Goal: Task Accomplishment & Management: Use online tool/utility

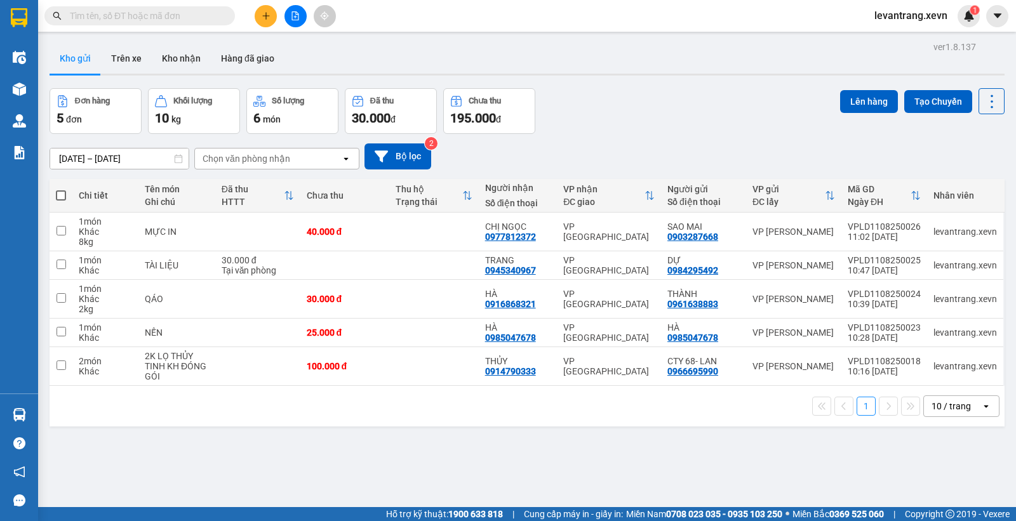
click at [140, 21] on input "text" at bounding box center [145, 16] width 150 height 14
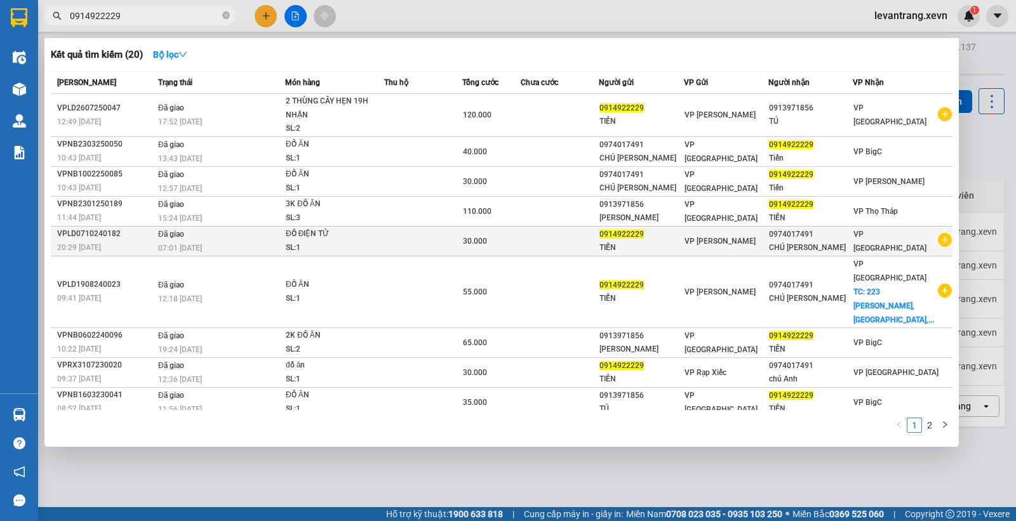
type input "0914922229"
click at [938, 243] on icon "plus-circle" at bounding box center [945, 240] width 14 height 14
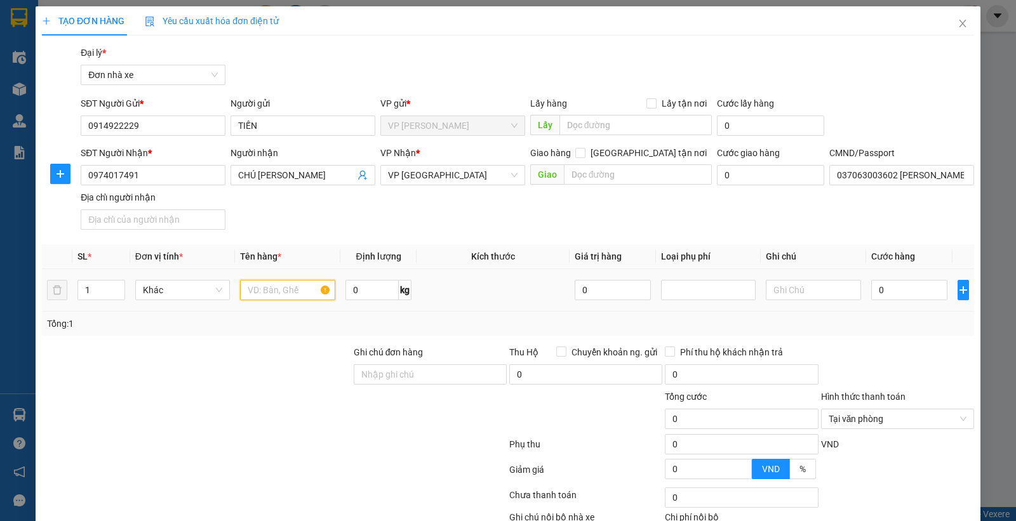
click at [276, 293] on input "text" at bounding box center [287, 290] width 95 height 20
type input "D"
type input "ĐỒ ĂN"
type input "8"
click at [887, 299] on td "0" at bounding box center [909, 290] width 86 height 43
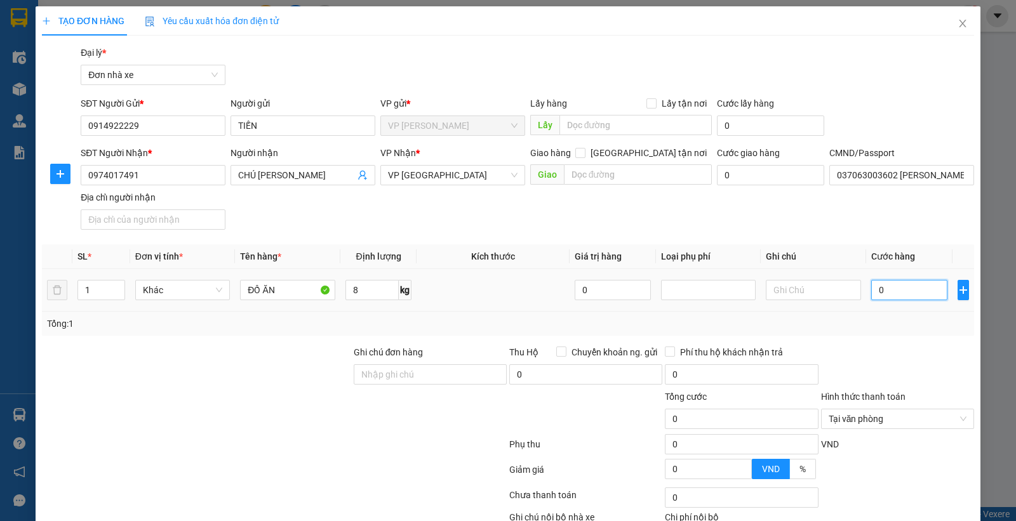
click at [890, 295] on input "0" at bounding box center [909, 290] width 76 height 20
type input "3"
type input "35"
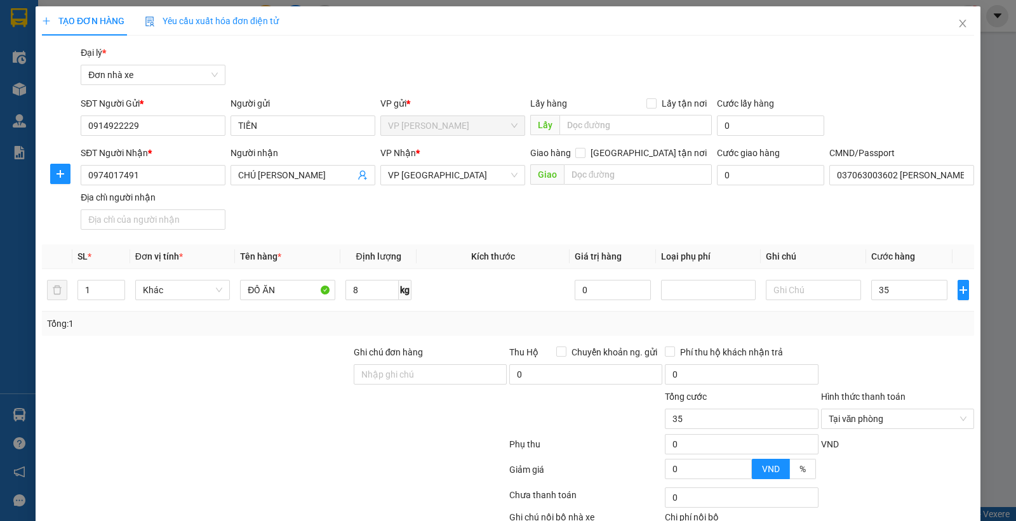
type input "35.000"
click at [878, 332] on div "Tổng: 1" at bounding box center [508, 324] width 932 height 24
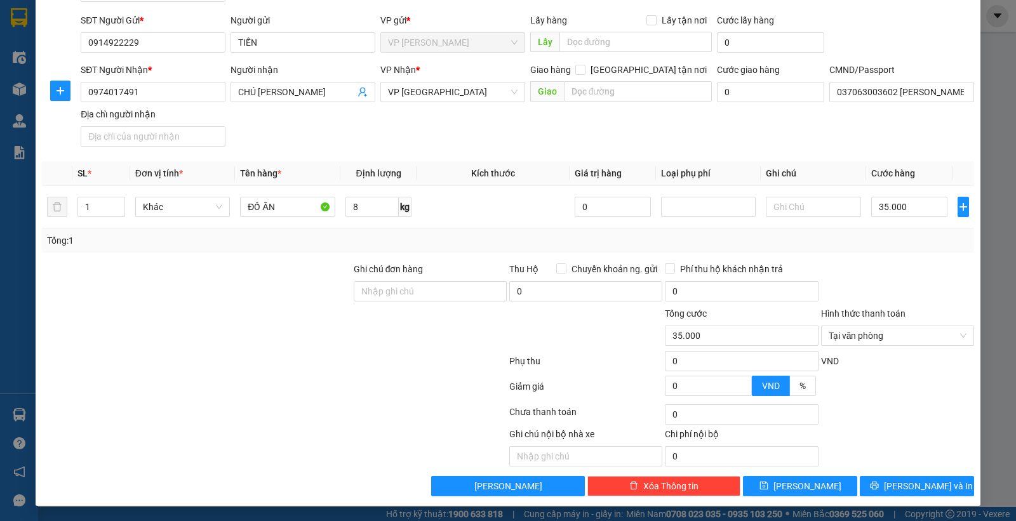
click at [446, 134] on div "SĐT Người Nhận * 0974017491 Người nhận CHÚ NGỌC ANH VP Nhận * VP Ninh Bình Giao…" at bounding box center [527, 107] width 899 height 89
click at [913, 485] on span "[PERSON_NAME] và In" at bounding box center [928, 487] width 89 height 14
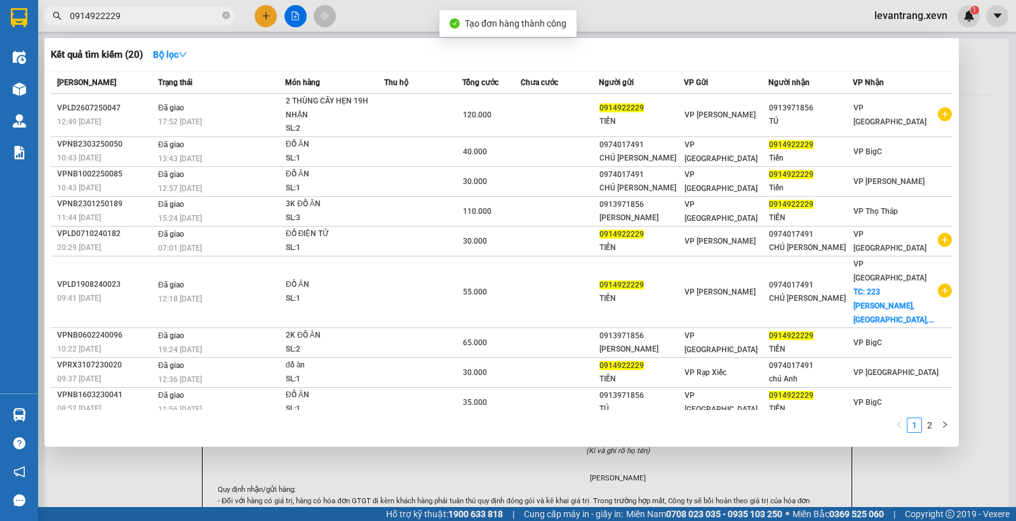
drag, startPoint x: 607, startPoint y: 10, endPoint x: 567, endPoint y: 43, distance: 52.4
click at [606, 11] on div at bounding box center [508, 260] width 1016 height 521
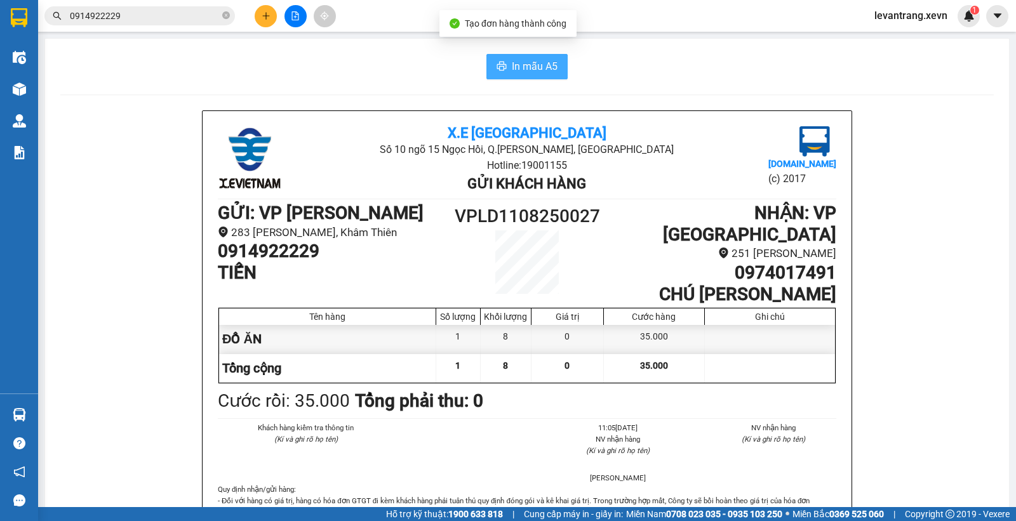
click at [536, 62] on span "In mẫu A5" at bounding box center [535, 66] width 46 height 16
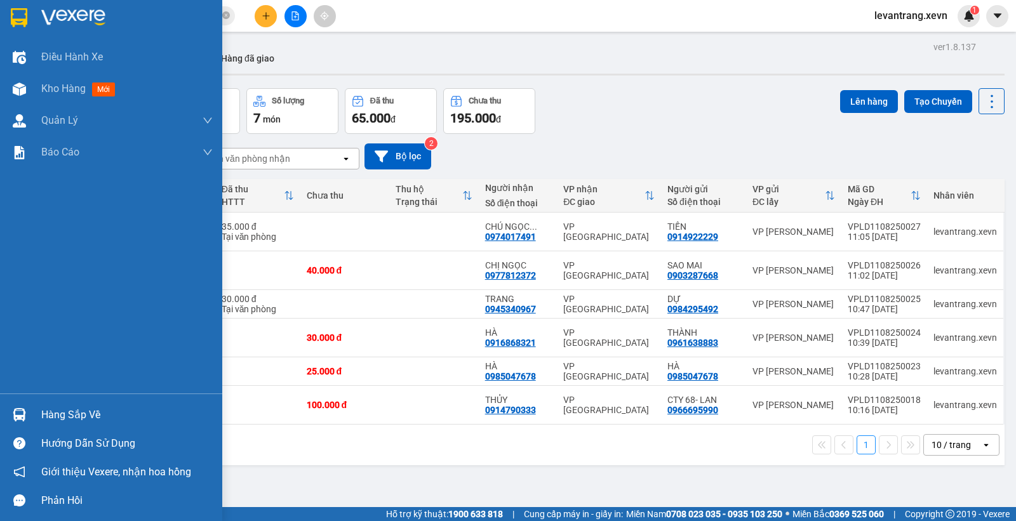
drag, startPoint x: 18, startPoint y: 411, endPoint x: 32, endPoint y: 408, distance: 14.3
click at [19, 411] on img at bounding box center [19, 414] width 13 height 13
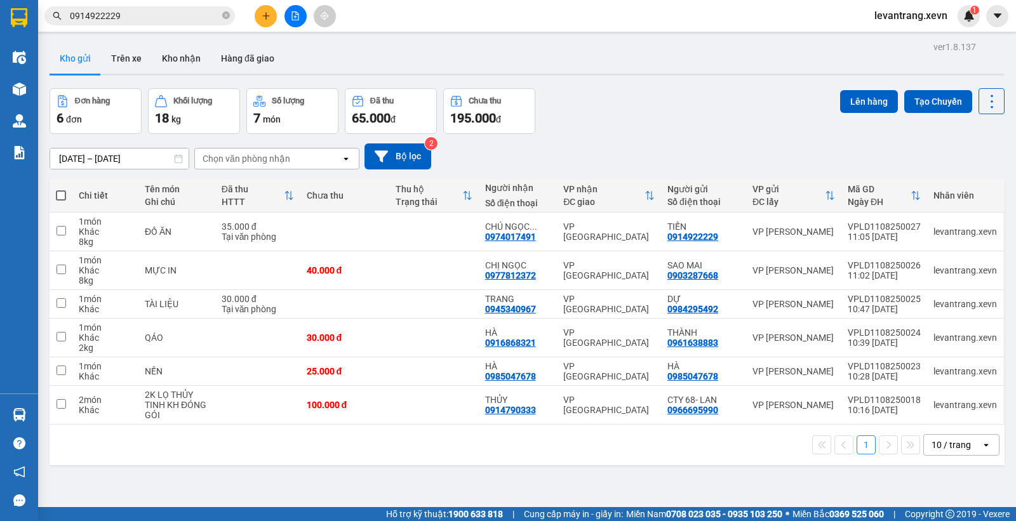
click at [654, 96] on section "Kết quả tìm kiếm ( 20 ) Bộ lọc Mã ĐH Trạng thái Món hàng Thu hộ Tổng cước Chưa …" at bounding box center [508, 260] width 1016 height 521
drag, startPoint x: 727, startPoint y: 235, endPoint x: 662, endPoint y: 240, distance: 65.6
click at [662, 240] on td "TIẾN 0914922229" at bounding box center [703, 232] width 85 height 39
checkbox input "true"
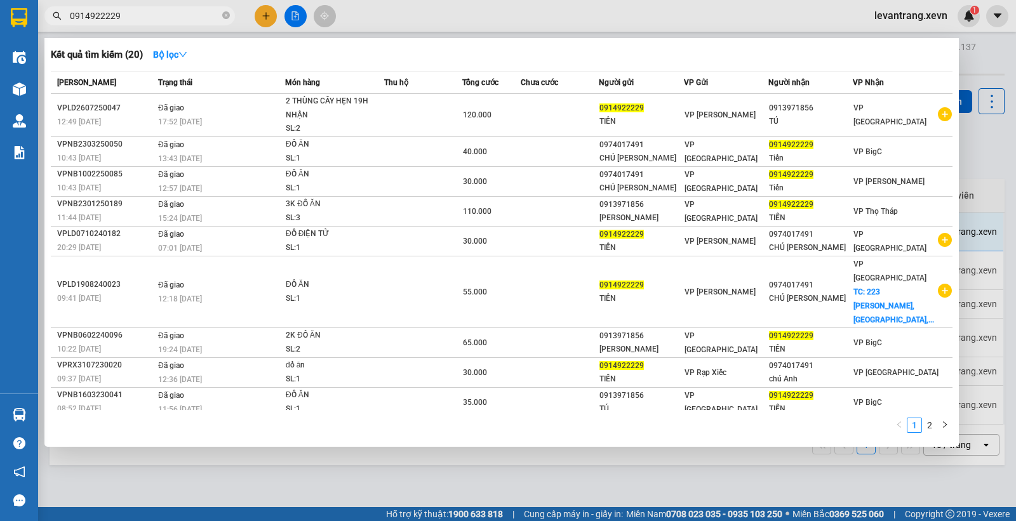
click at [147, 17] on input "0914922229" at bounding box center [145, 16] width 150 height 14
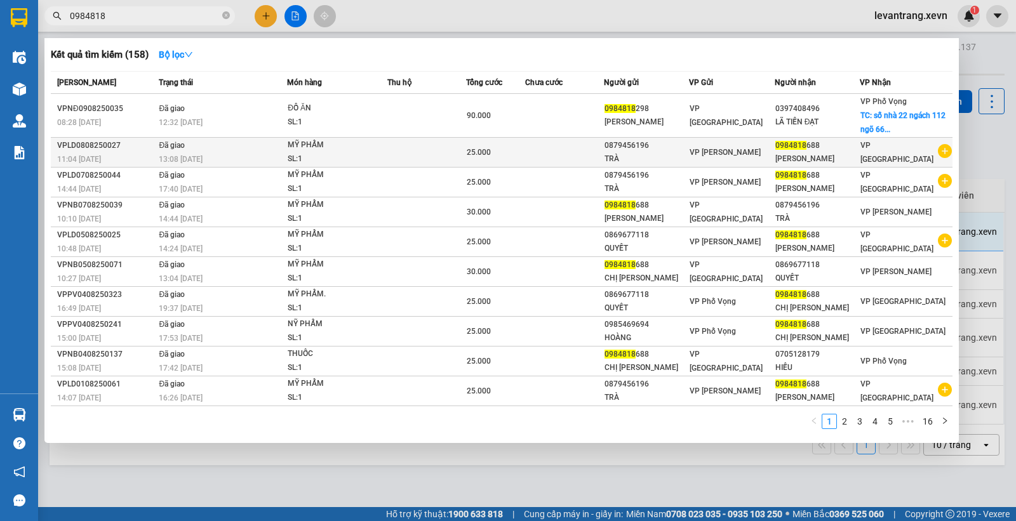
type input "0984818"
click at [946, 149] on icon "plus-circle" at bounding box center [945, 151] width 14 height 14
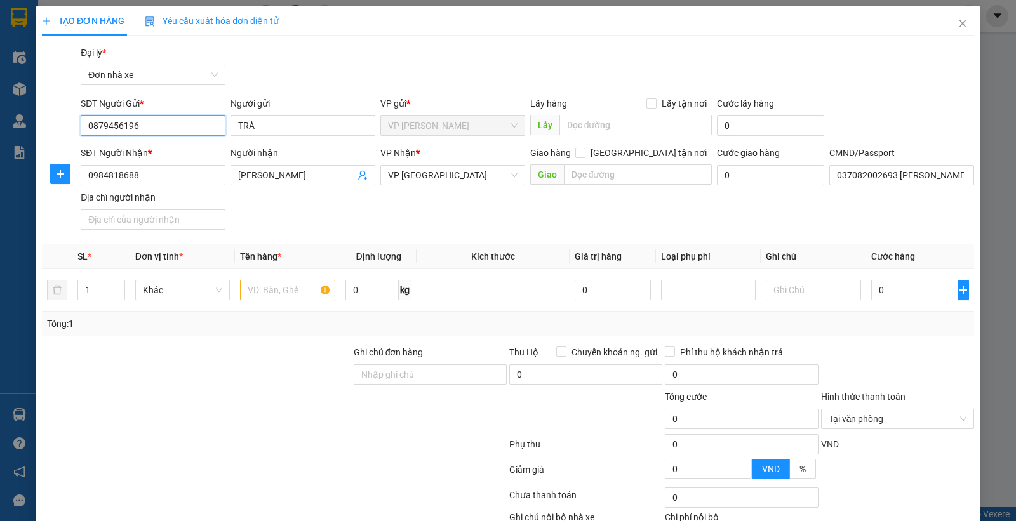
click at [156, 127] on input "0879456196" at bounding box center [153, 126] width 145 height 20
click at [151, 153] on div "0982155787 - HỘI" at bounding box center [152, 151] width 128 height 14
type input "0982155787"
type input "HỘI"
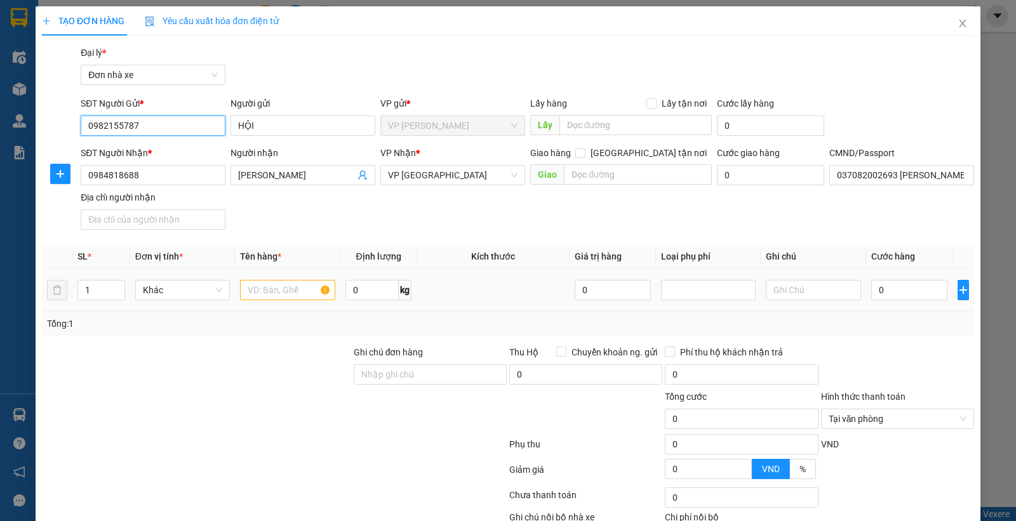
type input "0982155787"
click at [290, 290] on input "text" at bounding box center [287, 290] width 95 height 20
type input "MỸ PHẨM"
type input "1"
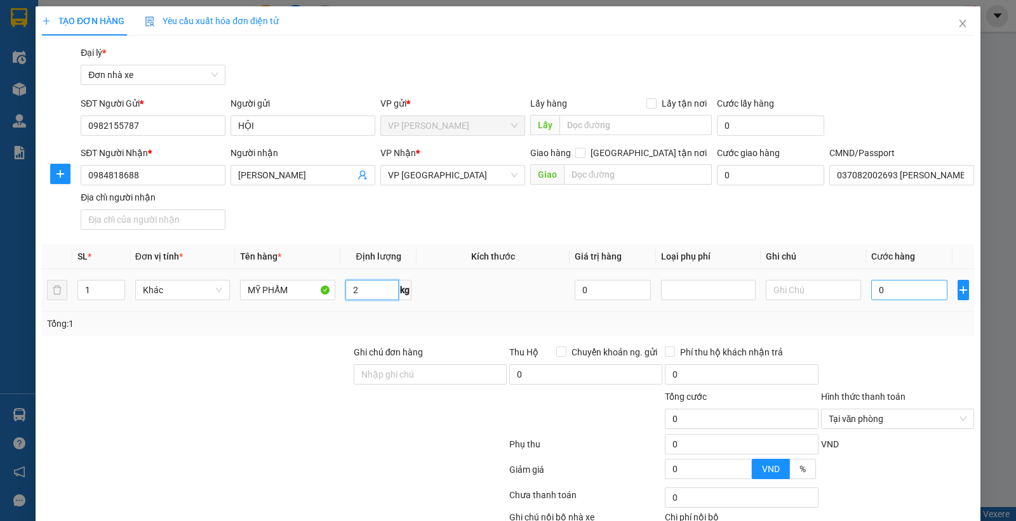
type input "2"
click at [907, 294] on input "0" at bounding box center [909, 290] width 76 height 20
type input "3"
type input "30.000"
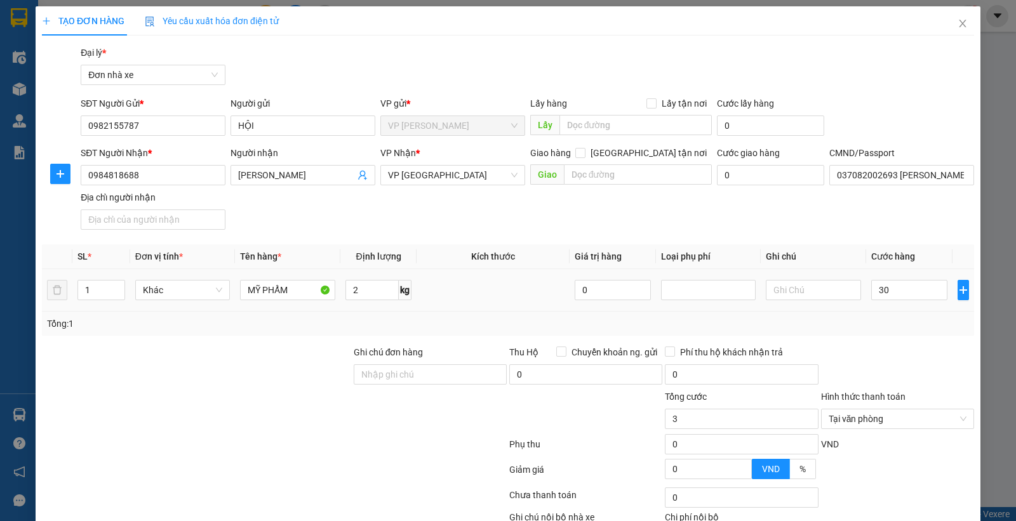
type input "30.000"
click at [883, 326] on div "Tổng: 1" at bounding box center [508, 324] width 922 height 14
type input "30.000"
click at [894, 346] on div at bounding box center [898, 368] width 156 height 44
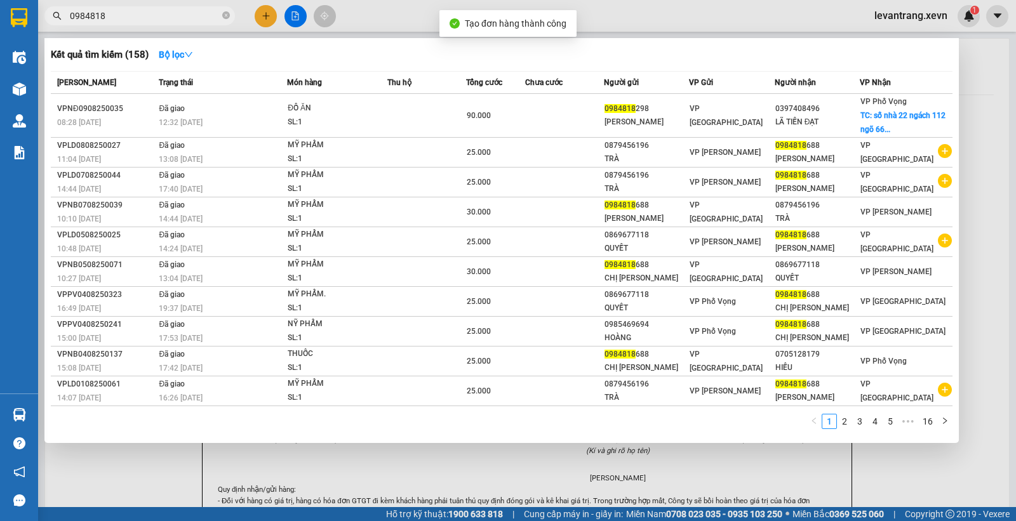
click at [607, 27] on div at bounding box center [508, 260] width 1016 height 521
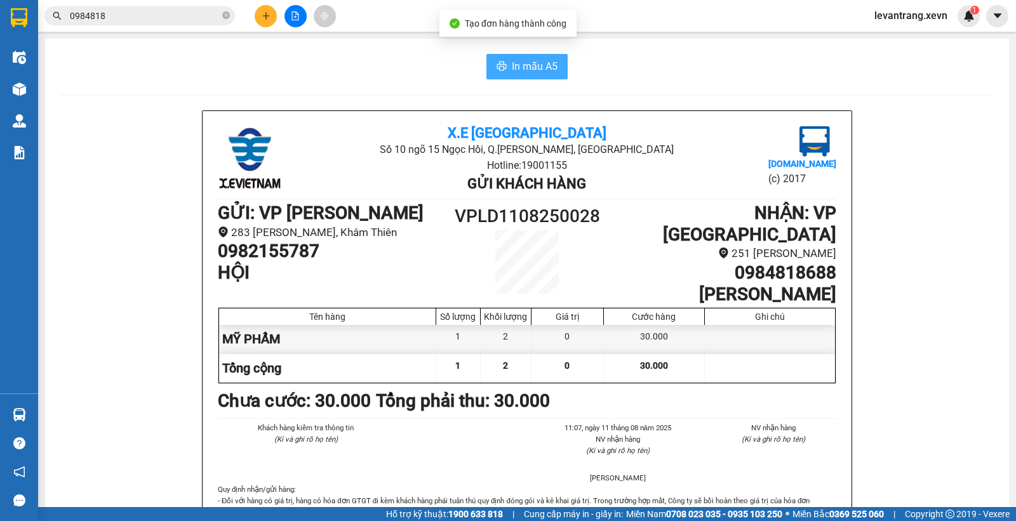
click at [497, 71] on icon "printer" at bounding box center [502, 66] width 10 height 10
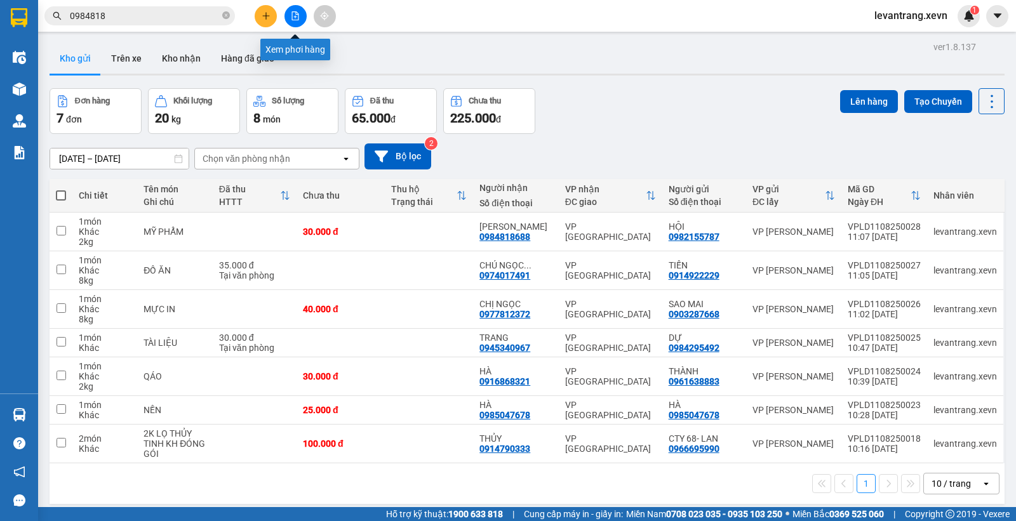
click at [295, 6] on button at bounding box center [296, 16] width 22 height 22
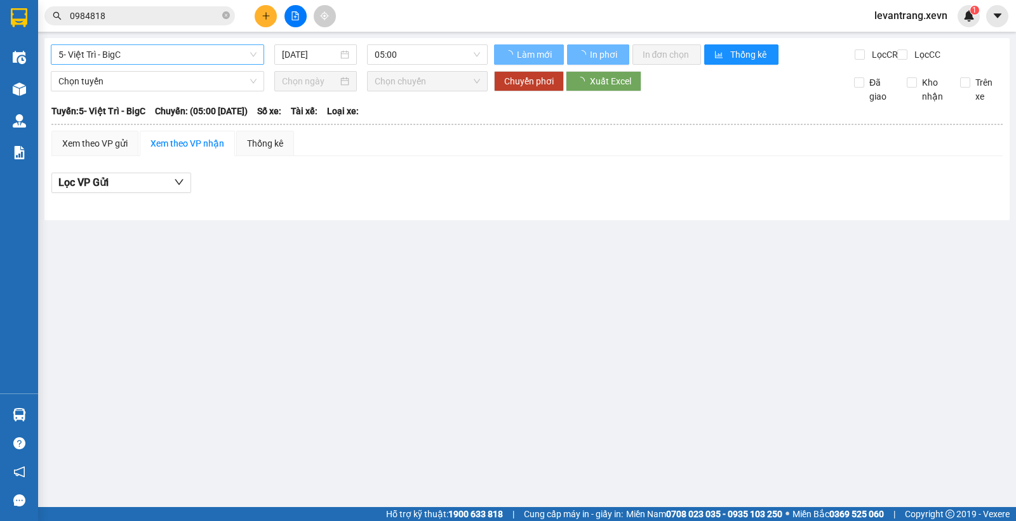
drag, startPoint x: 219, startPoint y: 60, endPoint x: 201, endPoint y: 64, distance: 18.8
click at [217, 58] on span "5- Việt Trì - BigC" at bounding box center [157, 54] width 198 height 19
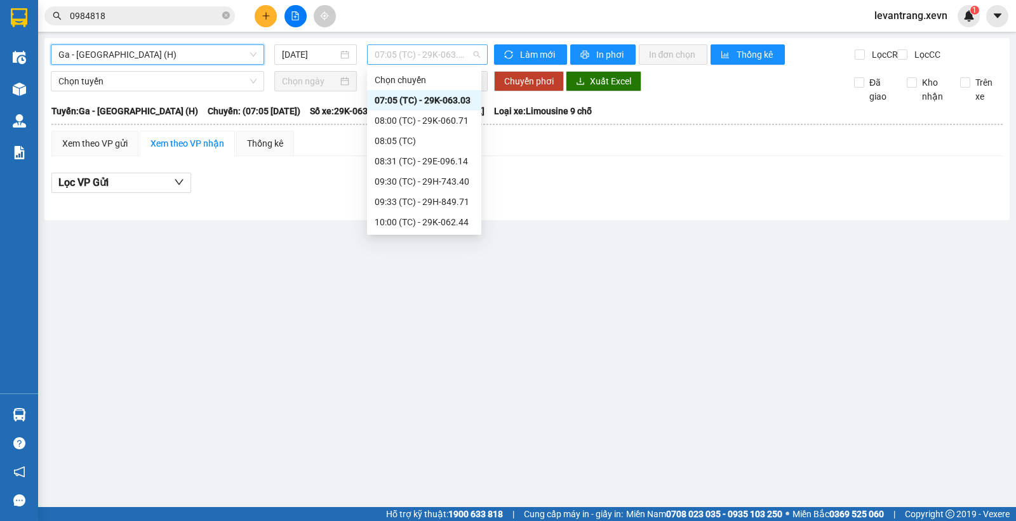
click at [401, 61] on span "07:05 (TC) - 29K-063.03" at bounding box center [427, 54] width 105 height 19
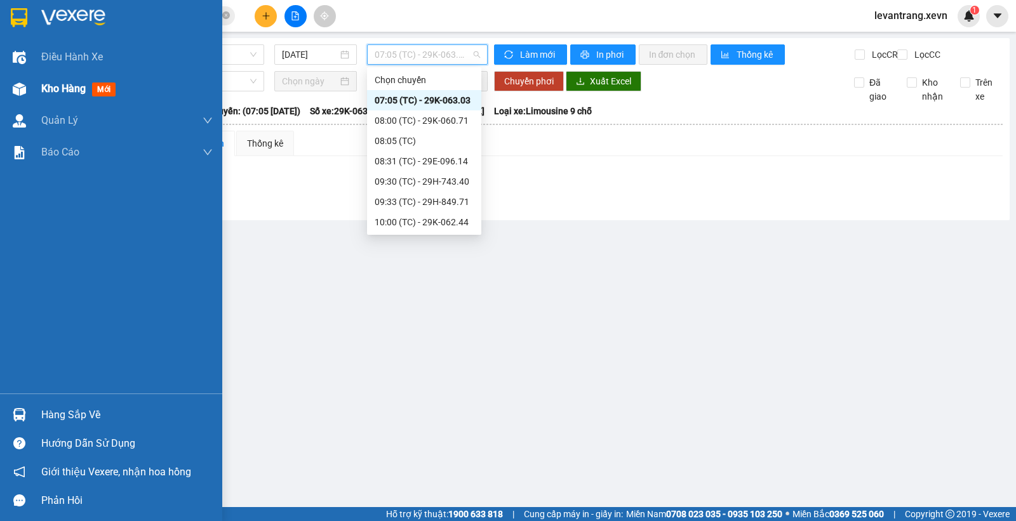
click at [27, 78] on div at bounding box center [19, 89] width 22 height 22
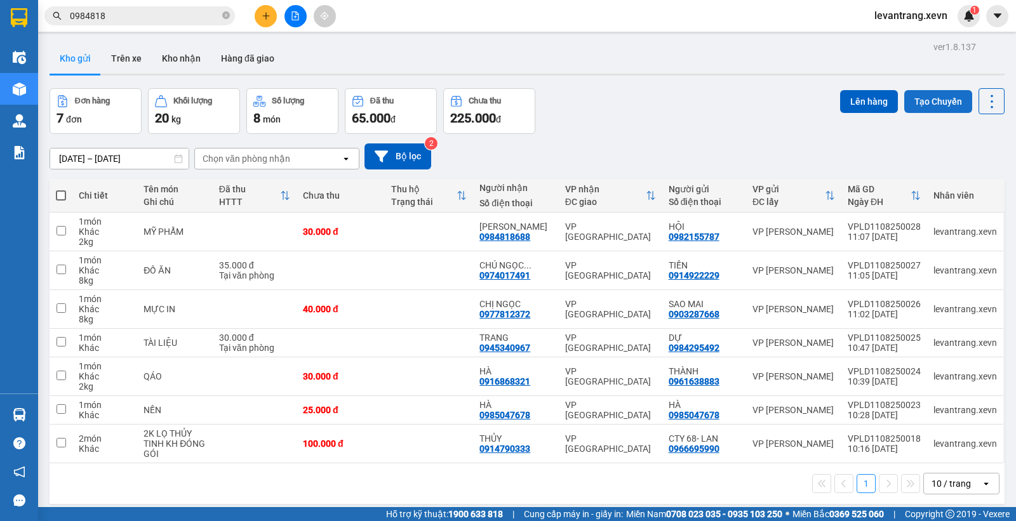
click at [929, 97] on button "Tạo Chuyến" at bounding box center [938, 101] width 68 height 23
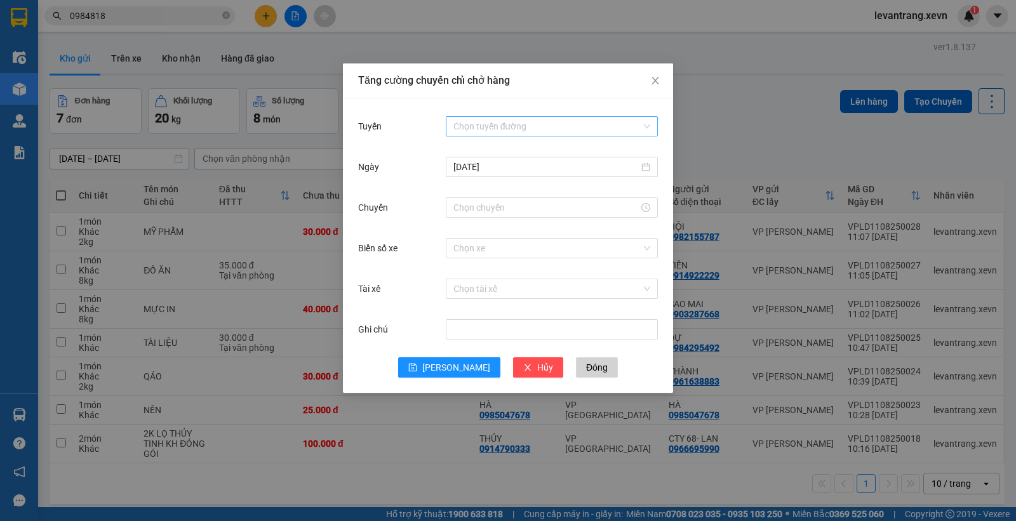
drag, startPoint x: 509, startPoint y: 117, endPoint x: 497, endPoint y: 132, distance: 18.9
click at [508, 121] on input "Tuyến" at bounding box center [547, 126] width 188 height 19
click at [490, 192] on div "[DATE]" at bounding box center [508, 174] width 300 height 41
click at [485, 205] on input "Chuyến" at bounding box center [545, 208] width 185 height 14
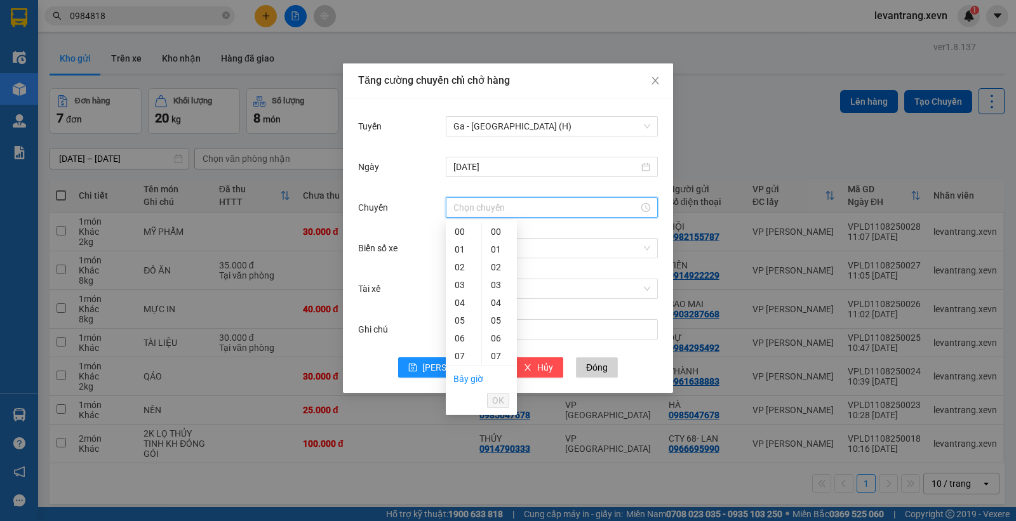
click at [460, 436] on div "12" at bounding box center [464, 445] width 36 height 18
type input "12:00"
click at [497, 394] on span "OK" at bounding box center [498, 401] width 12 height 14
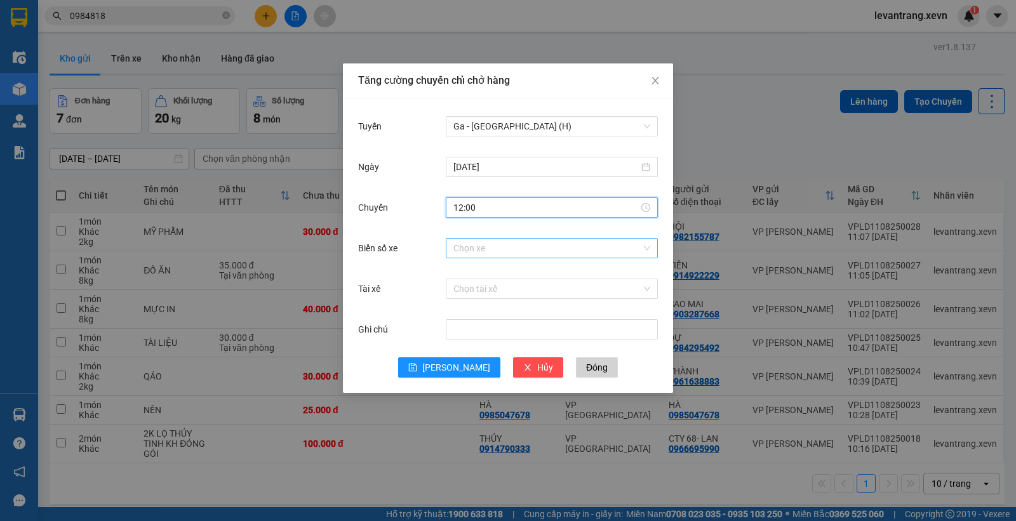
drag, startPoint x: 490, startPoint y: 245, endPoint x: 487, endPoint y: 251, distance: 7.1
click at [490, 245] on input "Biển số xe" at bounding box center [547, 248] width 188 height 19
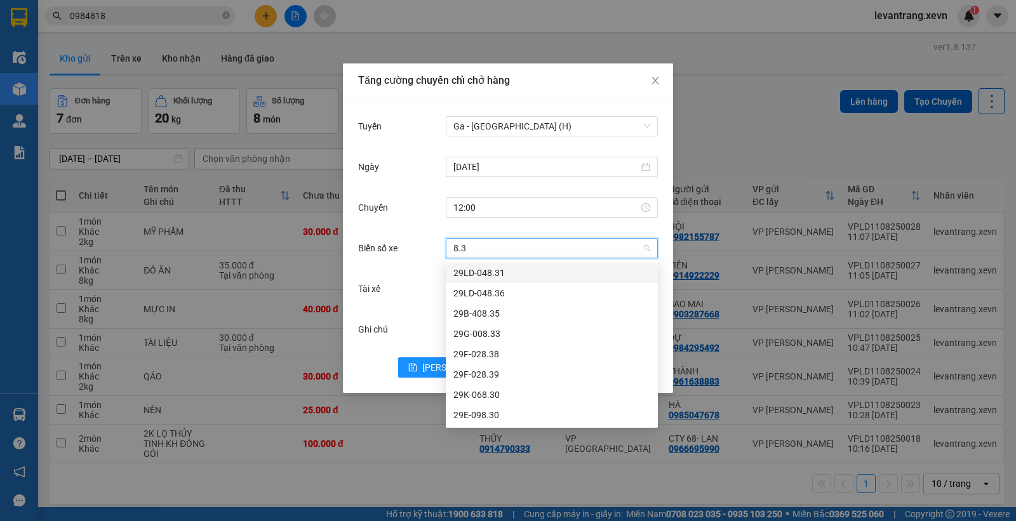
type input "8.30"
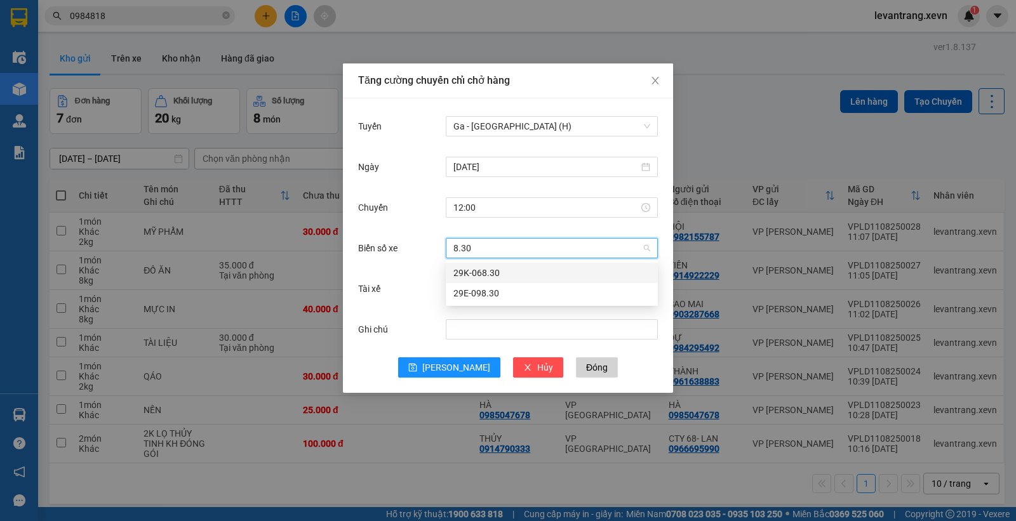
drag, startPoint x: 487, startPoint y: 251, endPoint x: 494, endPoint y: 279, distance: 29.6
click at [493, 269] on div "29K-068.30" at bounding box center [551, 273] width 197 height 14
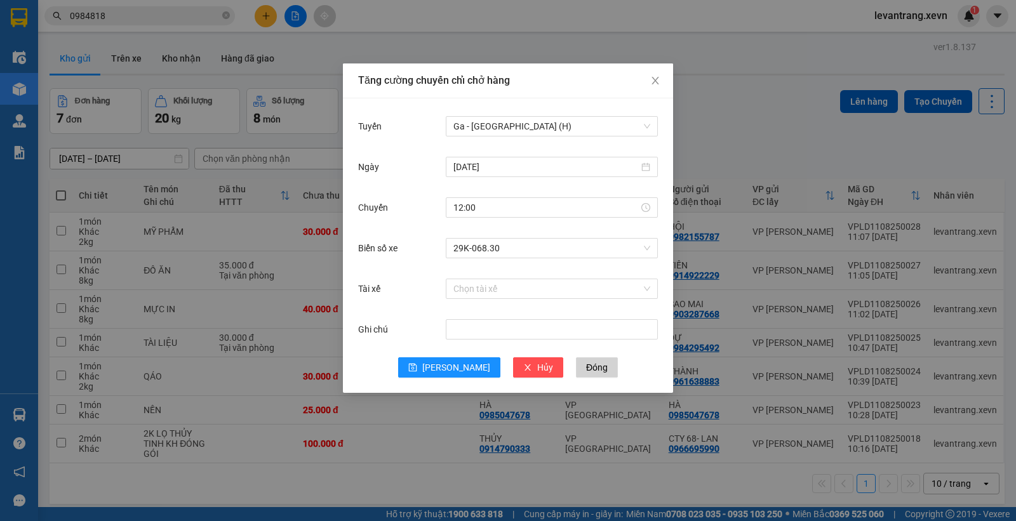
click at [487, 299] on div "Chọn tài xế" at bounding box center [552, 288] width 212 height 25
click at [486, 290] on input "Tài xế" at bounding box center [547, 288] width 188 height 19
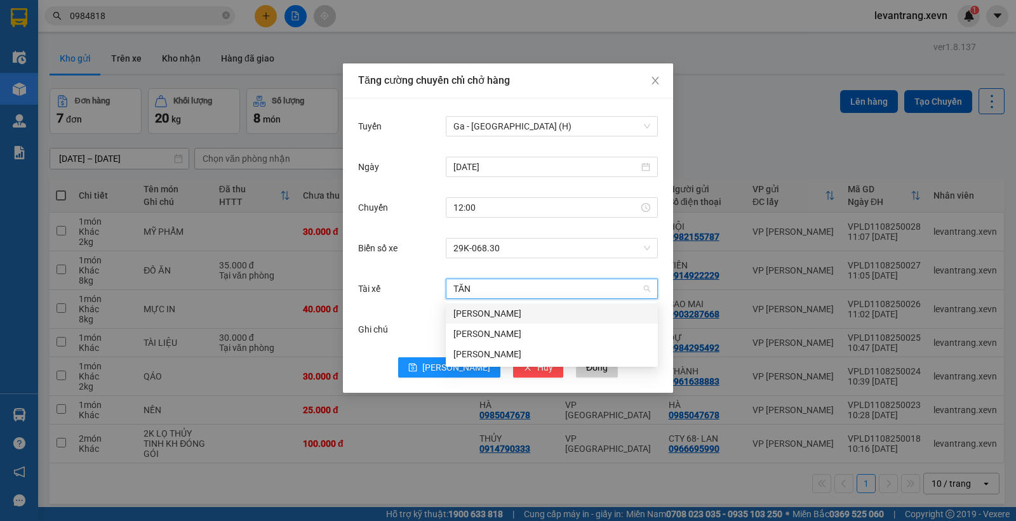
type input "TĂNG"
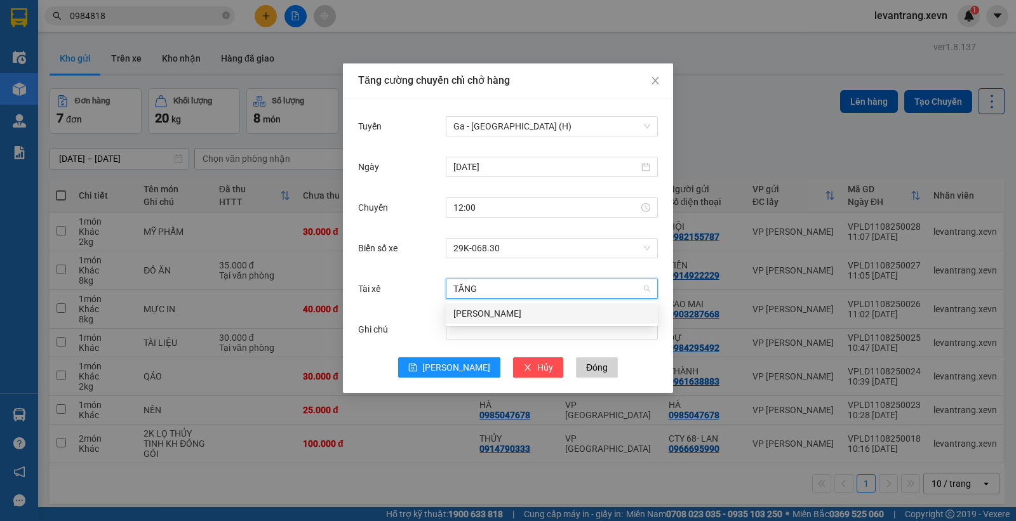
click at [481, 308] on div "[PERSON_NAME]" at bounding box center [551, 314] width 197 height 14
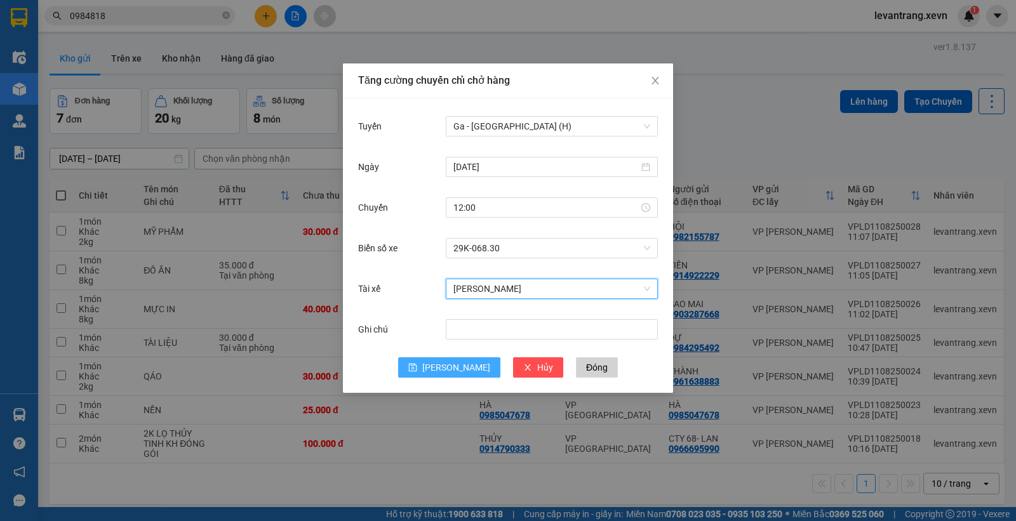
click at [455, 373] on span "[PERSON_NAME]" at bounding box center [456, 368] width 68 height 14
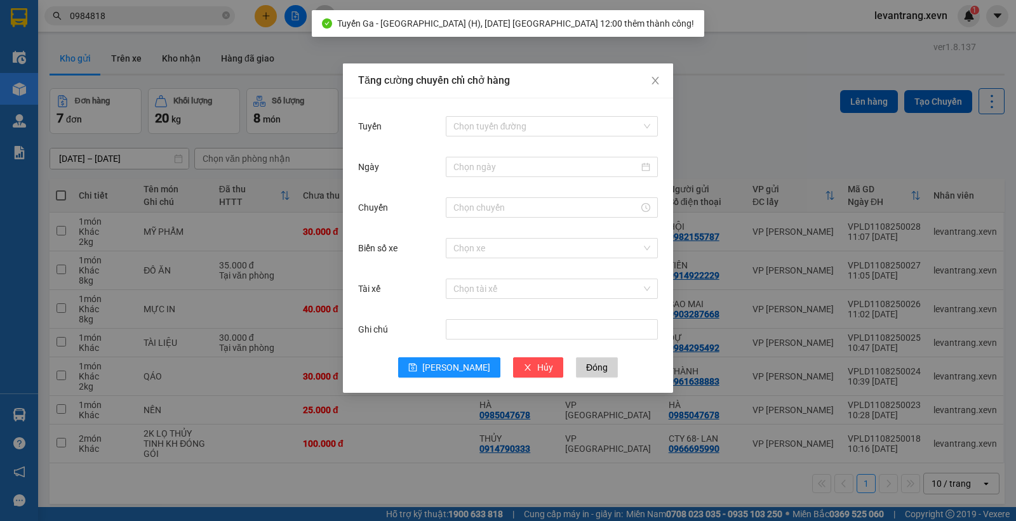
click at [763, 106] on div "Tăng cường chuyến chỉ chở hàng Tuyến Chọn tuyến đường Ngày Chuyến Biển số xe Ch…" at bounding box center [508, 260] width 1016 height 521
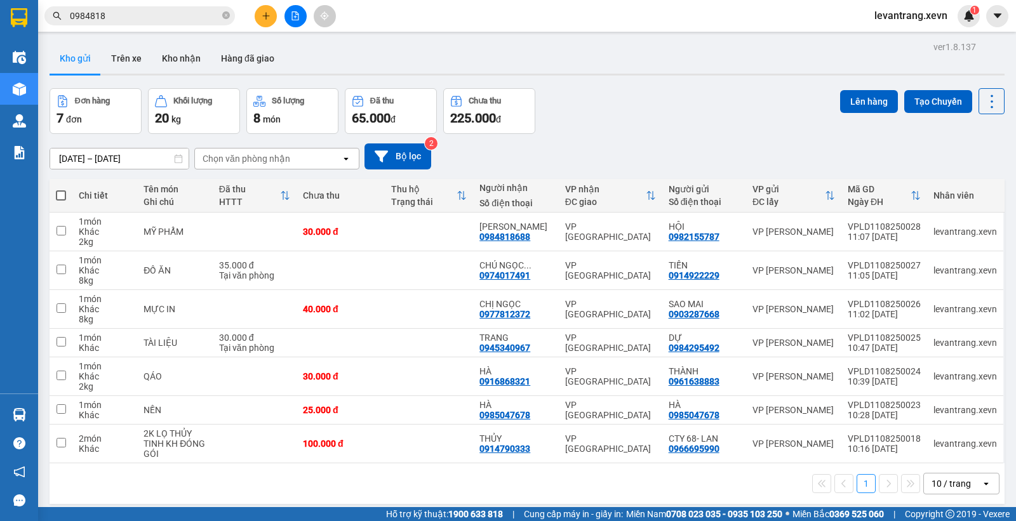
click at [296, 15] on icon "file-add" at bounding box center [295, 15] width 9 height 9
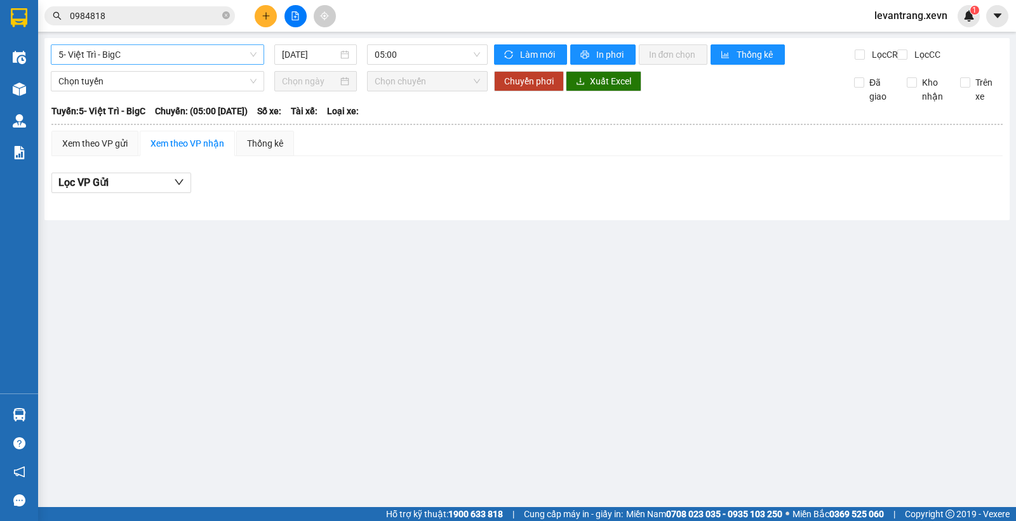
click at [155, 60] on span "5- Việt Trì - BigC" at bounding box center [157, 54] width 198 height 19
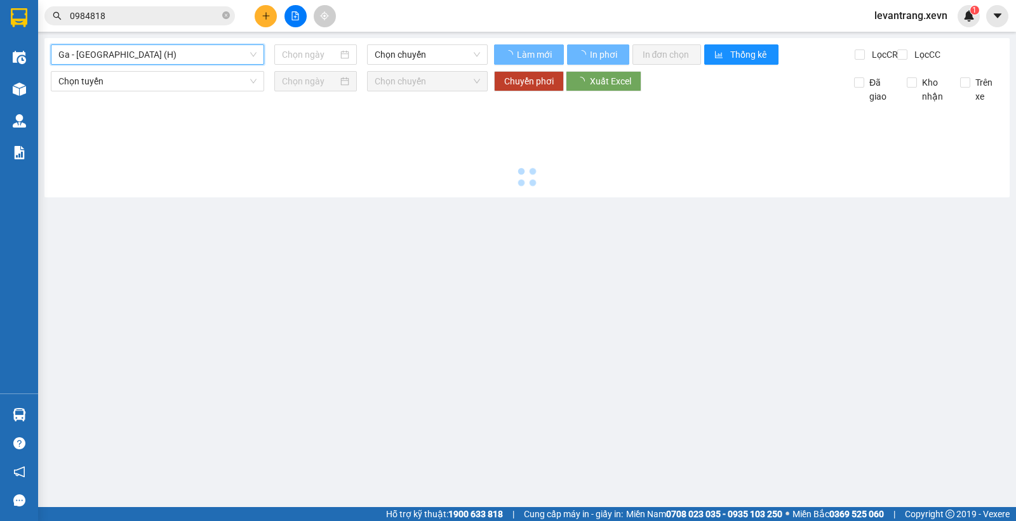
type input "[DATE]"
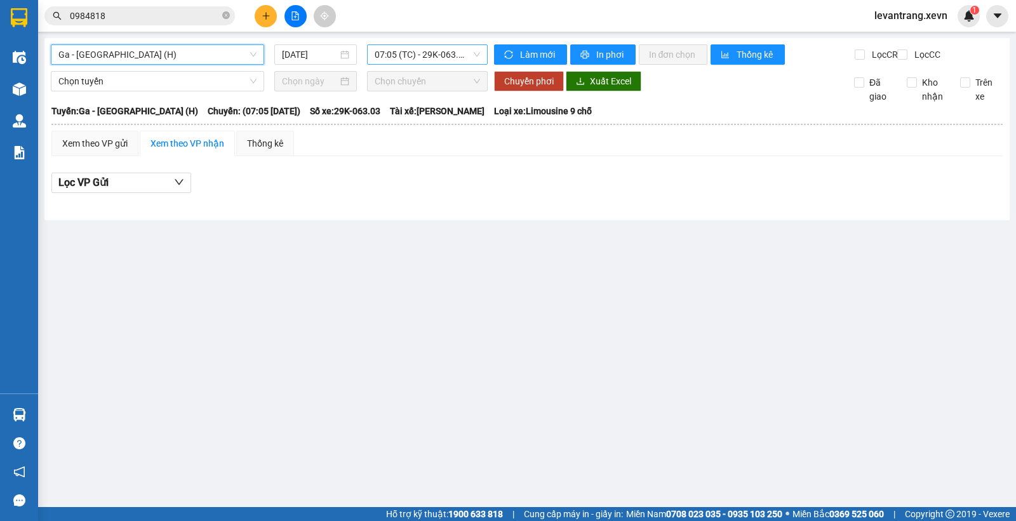
click at [421, 50] on span "07:05 (TC) - 29K-063.03" at bounding box center [427, 54] width 105 height 19
click at [556, 194] on div "Lọc VP Gửi" at bounding box center [526, 183] width 951 height 21
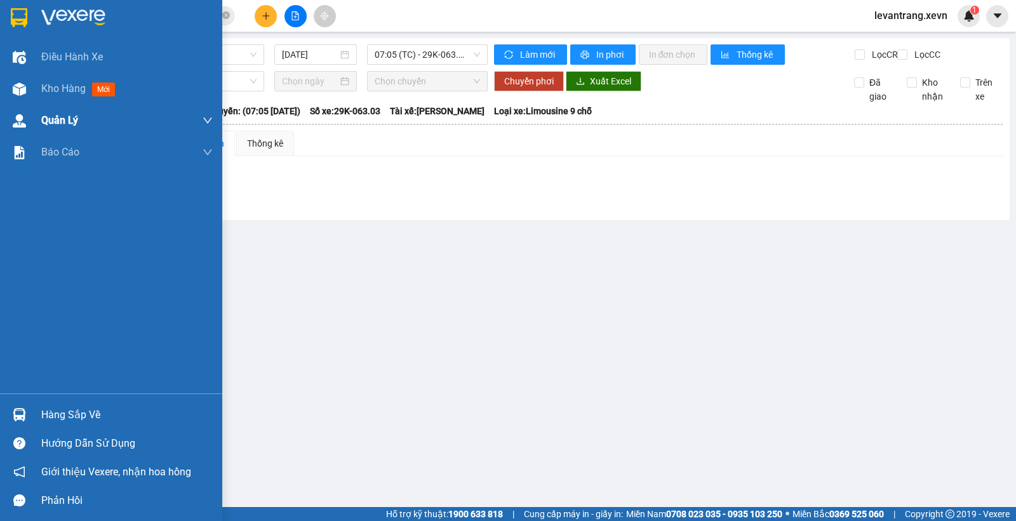
click at [4, 87] on div "Kho hàng mới" at bounding box center [111, 89] width 222 height 32
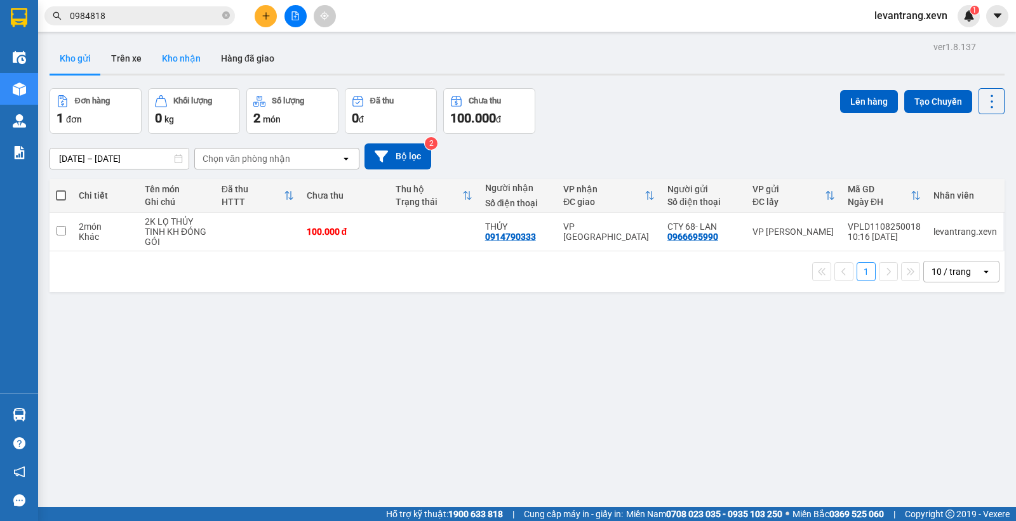
click at [170, 57] on button "Kho nhận" at bounding box center [181, 58] width 59 height 30
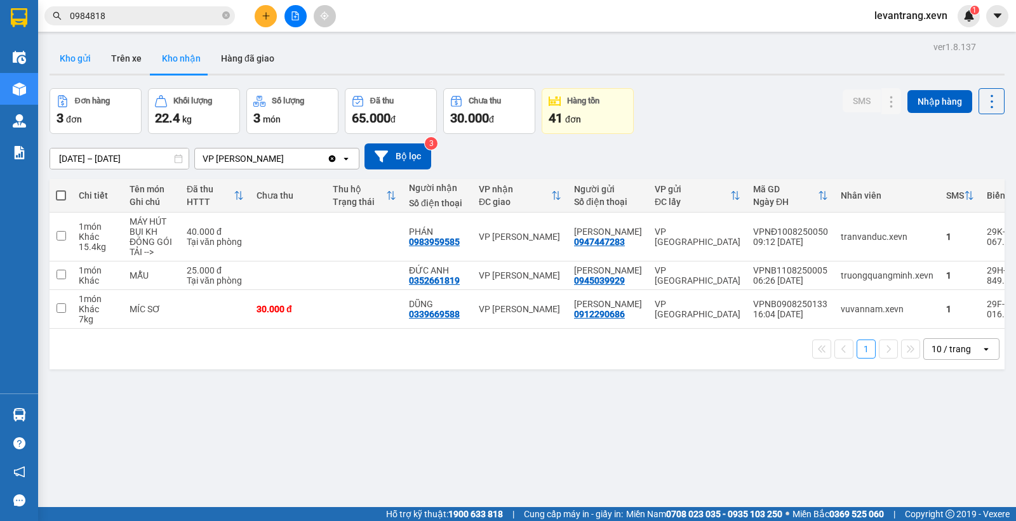
click at [72, 60] on button "Kho gửi" at bounding box center [75, 58] width 51 height 30
